Goal: Information Seeking & Learning: Compare options

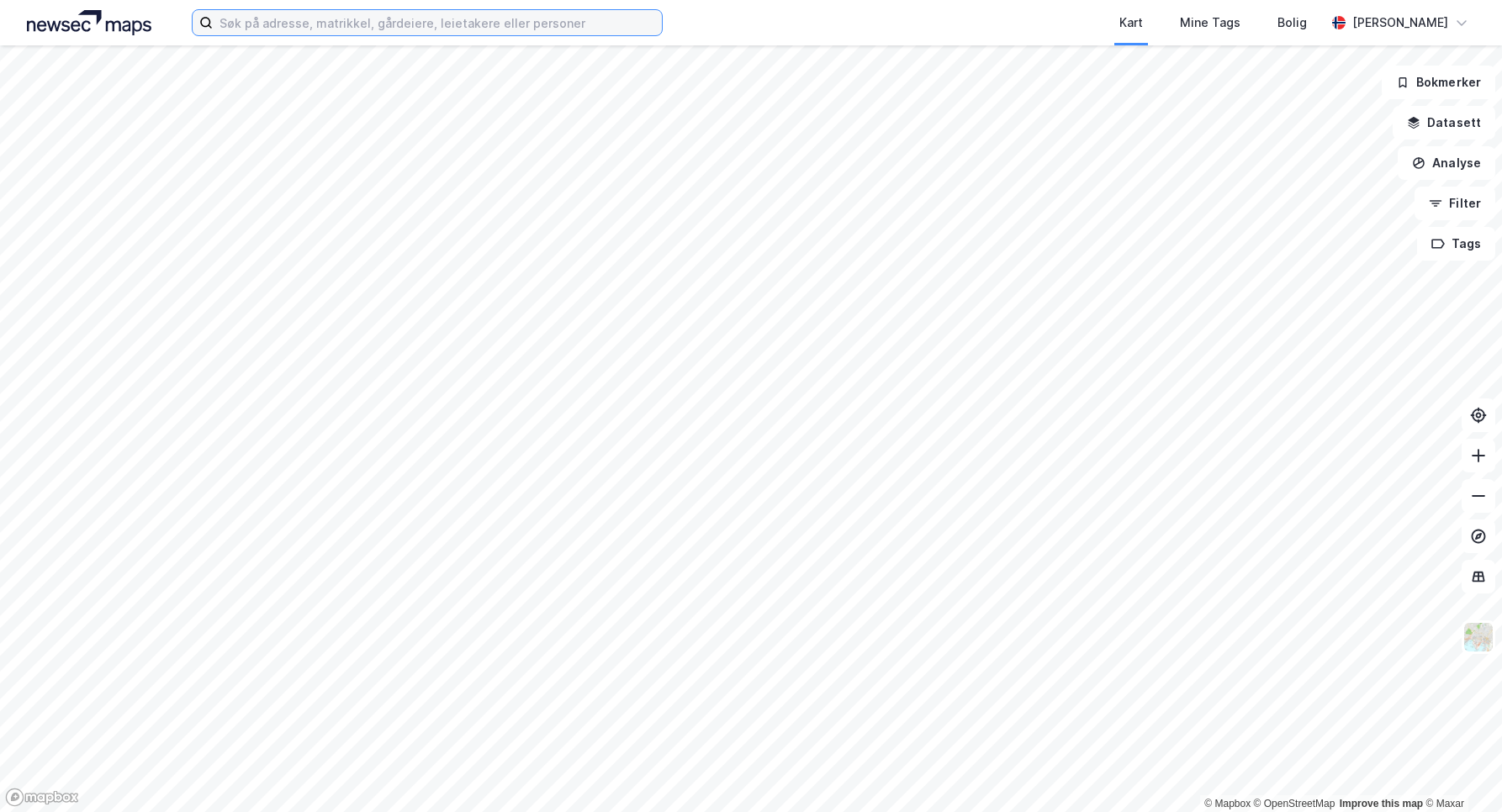
click at [263, 26] on input at bounding box center [438, 23] width 449 height 26
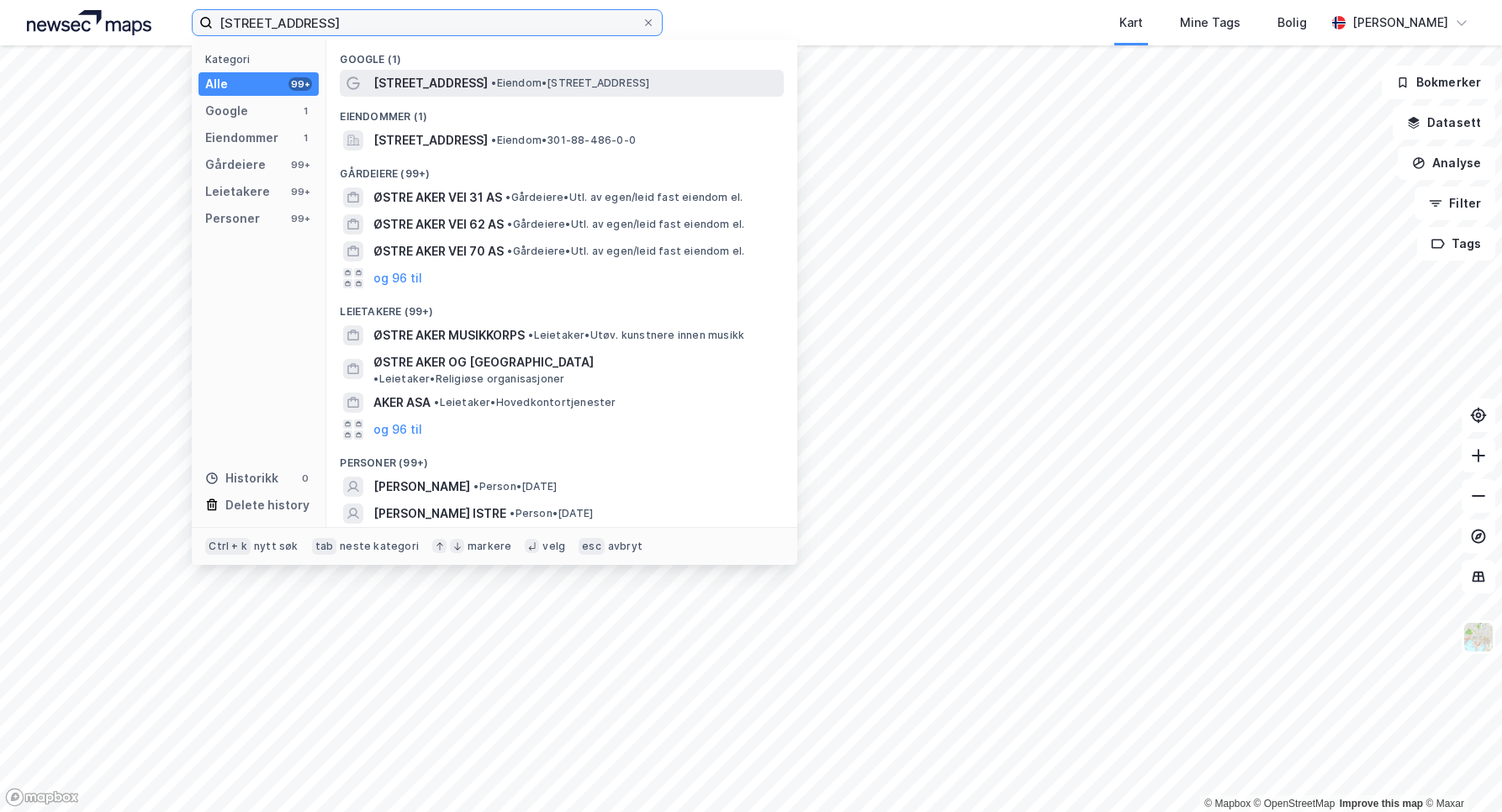
type input "[STREET_ADDRESS]"
click at [513, 84] on span "• Eiendom • [STREET_ADDRESS]" at bounding box center [570, 83] width 158 height 13
